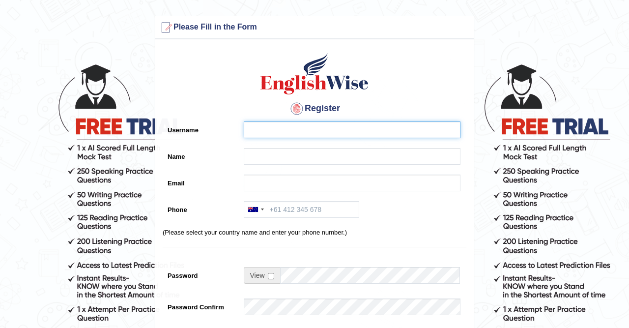
click at [292, 130] on input "Username" at bounding box center [352, 129] width 217 height 17
type input "neharawatiaf"
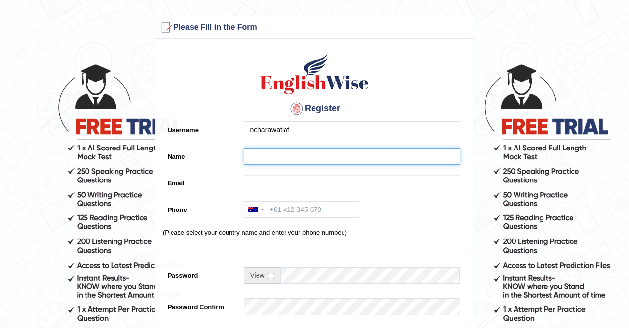
click at [262, 159] on input "Name" at bounding box center [352, 156] width 217 height 17
type input "neha"
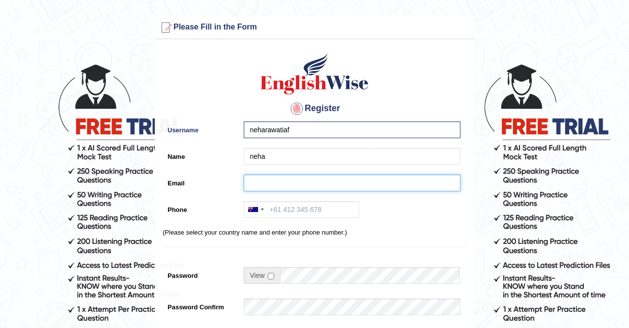
click at [264, 181] on input "Email" at bounding box center [352, 182] width 217 height 17
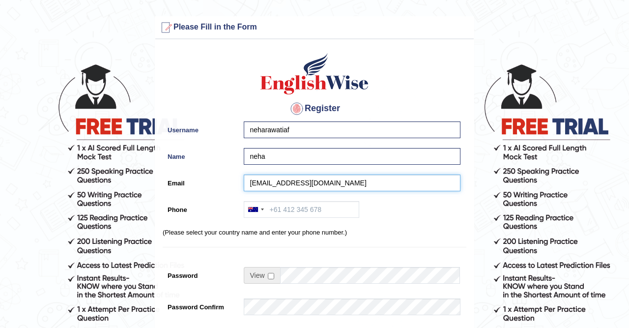
type input "[EMAIL_ADDRESS][DOMAIN_NAME]"
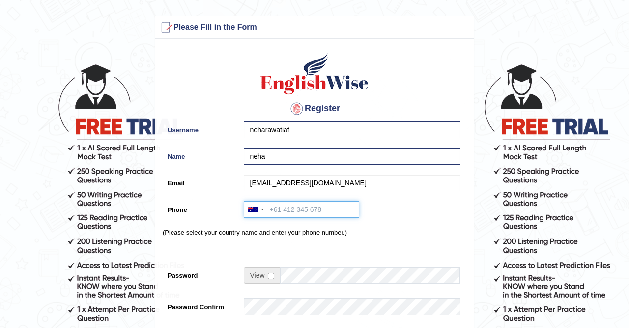
click at [285, 212] on input "Phone" at bounding box center [301, 209] width 115 height 17
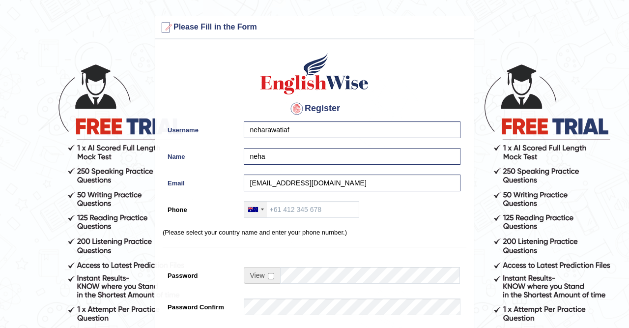
click at [263, 209] on div at bounding box center [262, 209] width 3 height 2
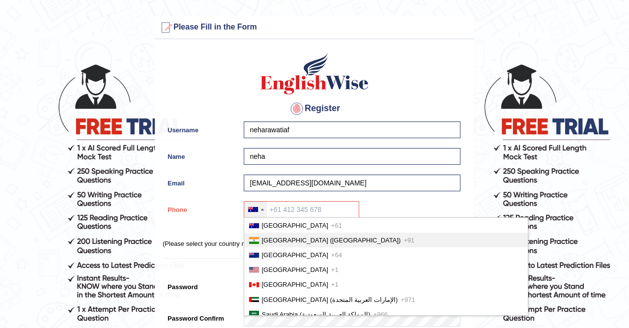
click at [270, 238] on span "[GEOGRAPHIC_DATA] ([GEOGRAPHIC_DATA])" at bounding box center [331, 239] width 139 height 7
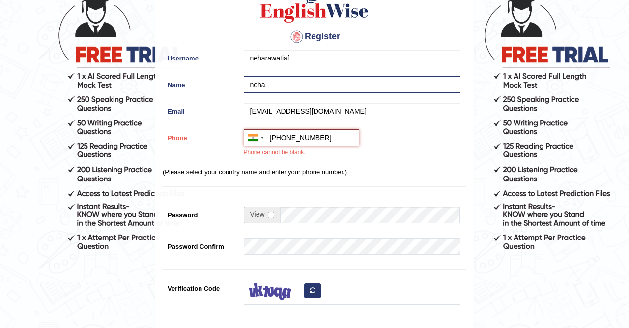
scroll to position [73, 0]
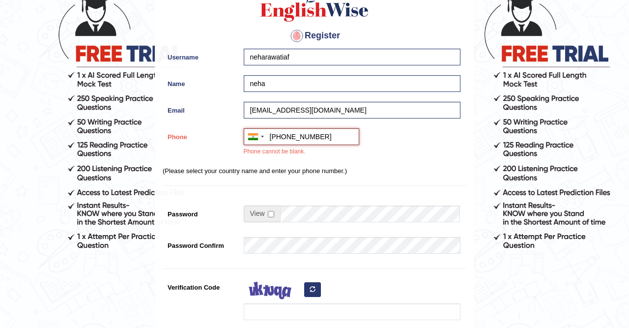
type input "[PHONE_NUMBER]"
click at [270, 212] on input "checkbox" at bounding box center [271, 214] width 6 height 6
checkbox input "true"
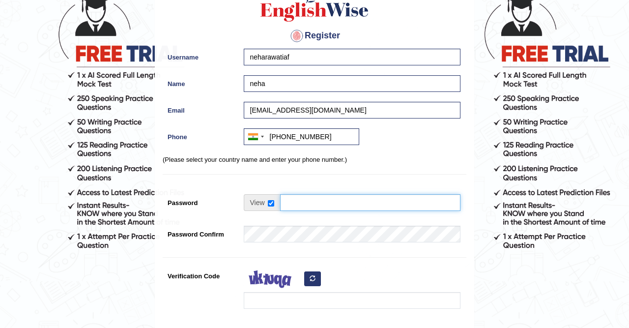
click at [299, 204] on input "Password" at bounding box center [370, 202] width 180 height 17
type input "Navyansh@1106"
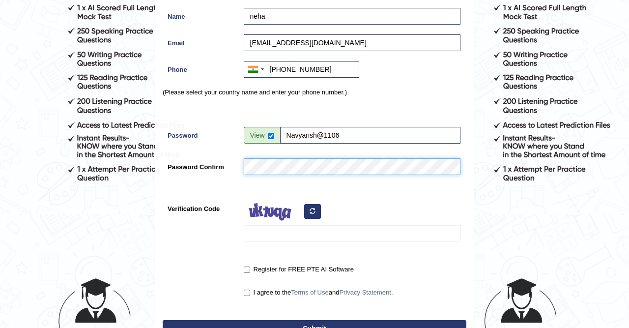
scroll to position [142, 0]
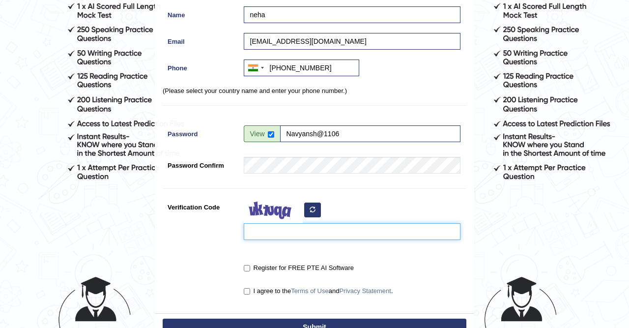
click at [300, 232] on input "Verification Code" at bounding box center [352, 231] width 217 height 17
type input "j"
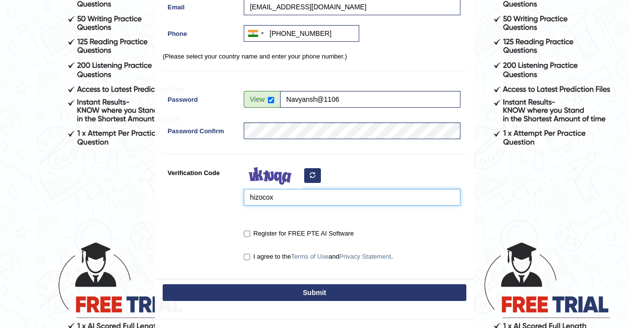
scroll to position [177, 0]
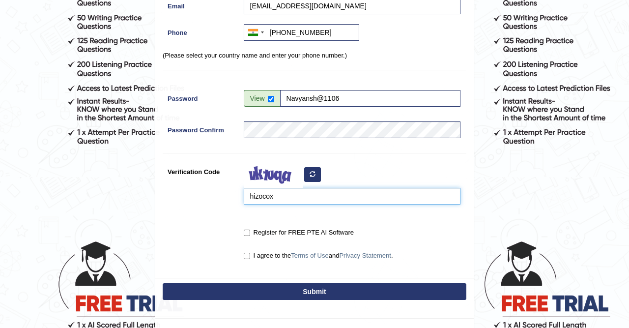
type input "hizocox"
click at [248, 232] on input "Register for FREE PTE AI Software" at bounding box center [247, 233] width 6 height 6
checkbox input "true"
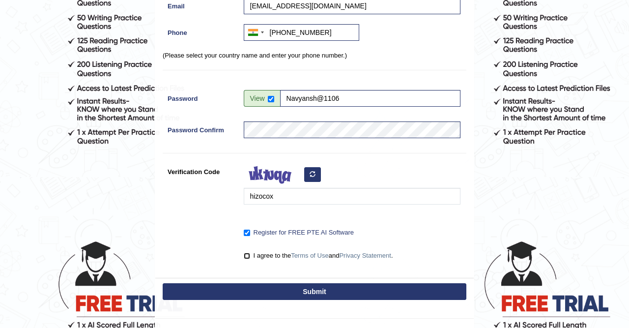
click at [247, 256] on input "I agree to the Terms of Use and Privacy Statement ." at bounding box center [247, 256] width 6 height 6
checkbox input "true"
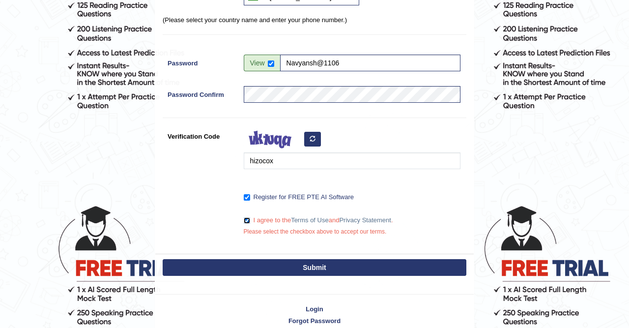
scroll to position [214, 0]
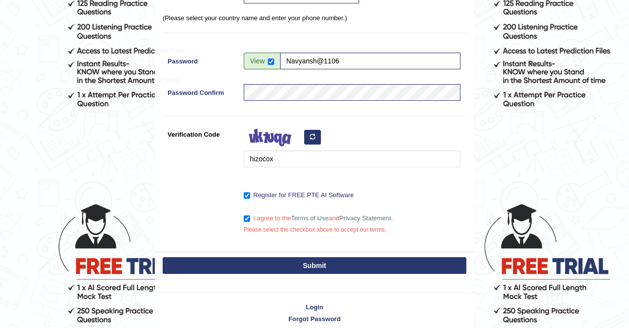
click at [323, 265] on button "Submit" at bounding box center [315, 265] width 304 height 17
type input "[PHONE_NUMBER]"
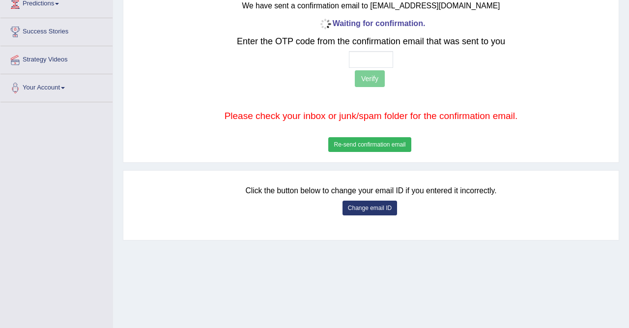
scroll to position [188, 0]
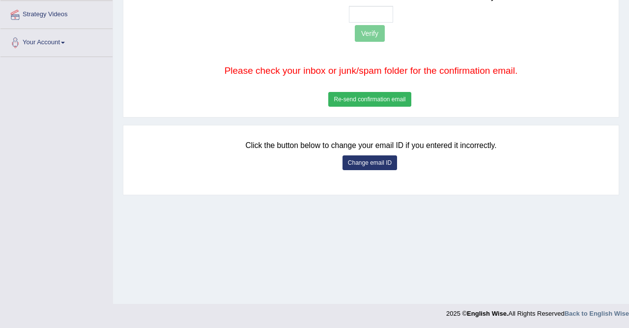
click at [388, 97] on button "Re-send confirmation email" at bounding box center [369, 99] width 83 height 15
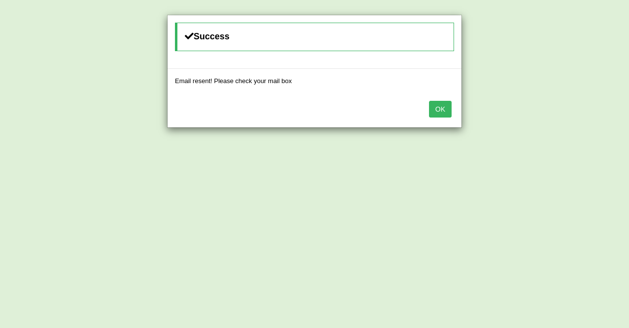
click at [440, 107] on button "OK" at bounding box center [440, 109] width 23 height 17
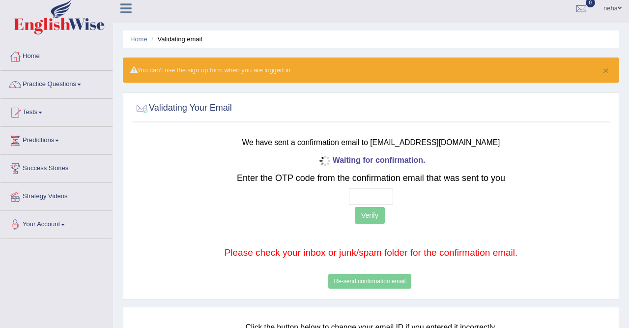
scroll to position [0, 0]
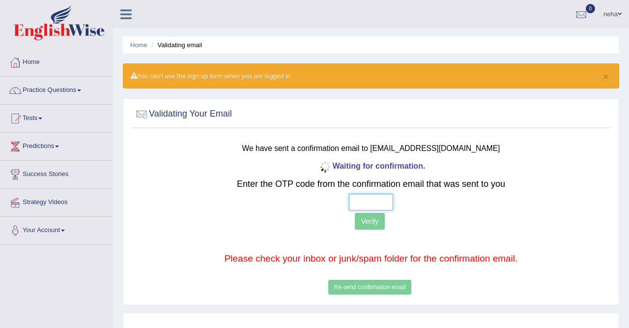
click at [359, 201] on input "text" at bounding box center [371, 202] width 44 height 17
type input "1 6 0 4"
click at [376, 219] on button "Verify" at bounding box center [370, 221] width 30 height 17
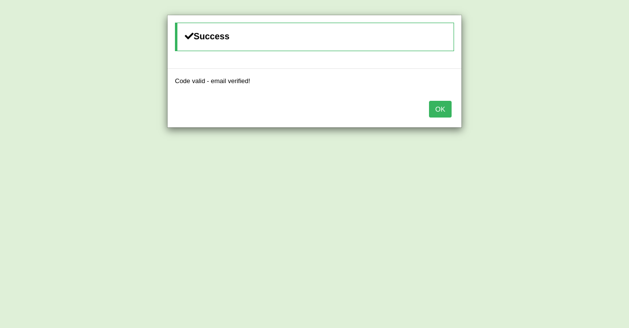
click at [440, 108] on button "OK" at bounding box center [440, 109] width 23 height 17
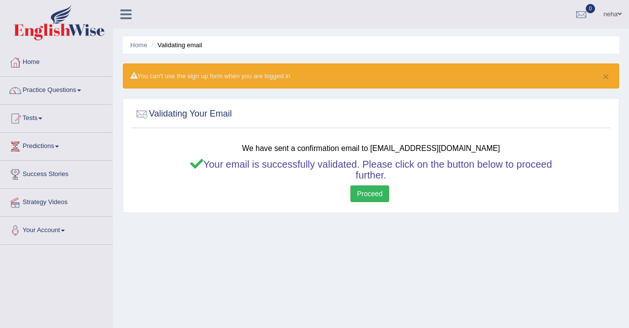
click at [380, 191] on link "Proceed" at bounding box center [369, 193] width 38 height 17
click at [78, 89] on link "Practice Questions" at bounding box center [56, 89] width 112 height 25
